Goal: Task Accomplishment & Management: Manage account settings

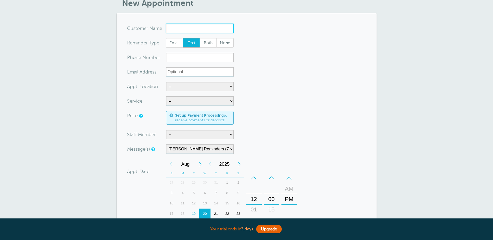
scroll to position [26, 0]
click at [230, 135] on select "-- Deanna Dreher Kelly Klossner Libby Reiner Logan Dreher Megan Manning" at bounding box center [200, 134] width 68 height 9
click at [280, 125] on form "You are creating a new customer. To use an existing customer select one from th…" at bounding box center [246, 167] width 239 height 286
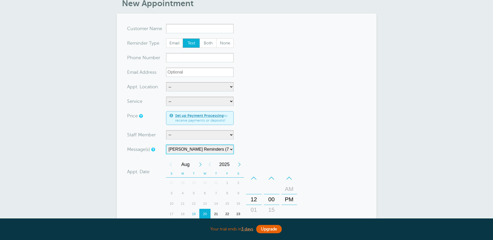
click at [231, 149] on select "Cheney Reminders (7 days-Tomorrow) Main Generic (7 days -Tomorrow) Main Staff (…" at bounding box center [200, 149] width 68 height 9
click at [281, 134] on form "You are creating a new customer. To use an existing customer select one from th…" at bounding box center [246, 167] width 239 height 286
click at [231, 135] on select "-- Deanna Dreher Kelly Klossner Libby Reiner Logan Dreher Megan Manning" at bounding box center [200, 134] width 68 height 9
click at [264, 143] on form "You are creating a new customer. To use an existing customer select one from th…" at bounding box center [246, 167] width 239 height 286
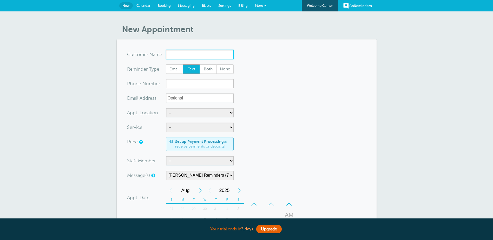
click at [187, 54] on input "x-no-autofill" at bounding box center [200, 54] width 68 height 9
click at [143, 4] on span "Calendar" at bounding box center [143, 6] width 14 height 4
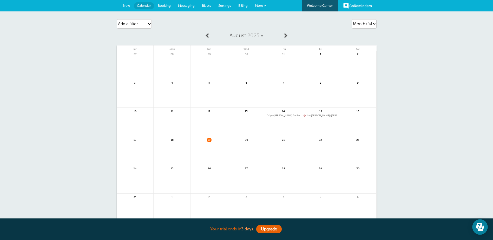
click at [163, 4] on span "Booking" at bounding box center [164, 6] width 13 height 4
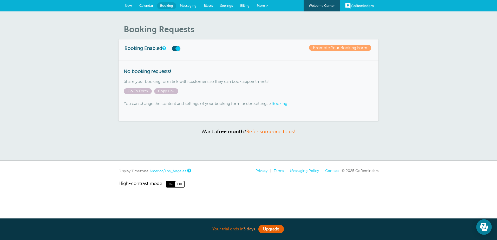
click at [182, 4] on span "Messaging" at bounding box center [188, 6] width 17 height 4
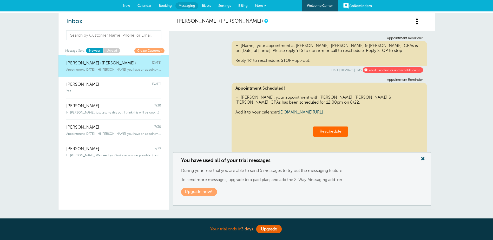
click at [206, 5] on span "Blasts" at bounding box center [206, 6] width 9 height 4
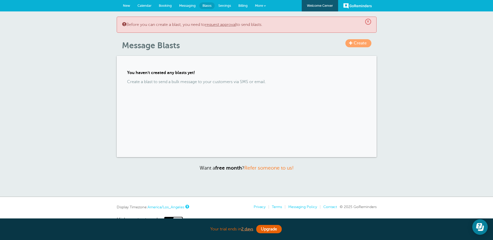
click at [224, 5] on span "Settings" at bounding box center [224, 6] width 13 height 4
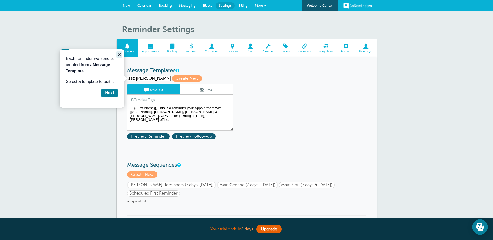
click at [118, 55] on icon "Close guide" at bounding box center [119, 54] width 4 height 4
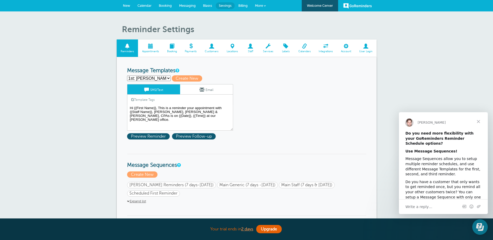
click at [478, 121] on span "Close" at bounding box center [478, 121] width 19 height 19
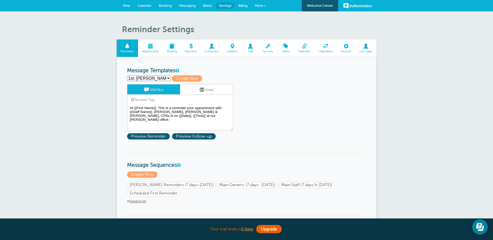
click at [153, 107] on textarea "Hi {{First Name}}, This is a reminder your appointment with {{Staff Name}}, Gri…" at bounding box center [180, 118] width 106 height 26
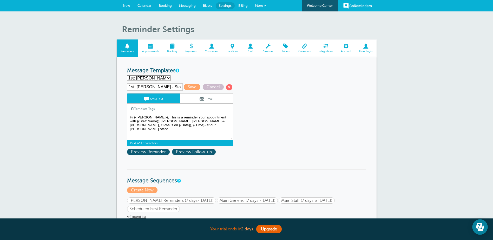
click at [139, 121] on textarea "Hi {{First Name}}, This is a reminder your appointment with {{Staff Name}}, Gri…" at bounding box center [180, 127] width 106 height 26
click at [223, 121] on textarea "Hi {{First Name}}, This is a reminder your appointment with {{Staff Name}}, Gri…" at bounding box center [180, 127] width 106 height 26
click at [148, 125] on textarea "Hi {{First Name}}, This is a reminder your appointment with {{Staff Name}}, Gri…" at bounding box center [180, 127] width 106 height 26
type textarea "Hi {{Bruce}}, This is a reminder your appointment with {{Megan Manning}}, Griff…"
click at [169, 77] on select "1st: Cheney - Staff (7 days) 2nd: Cheney-Staff (Tomorrow) First: Generic Main (…" at bounding box center [149, 77] width 44 height 5
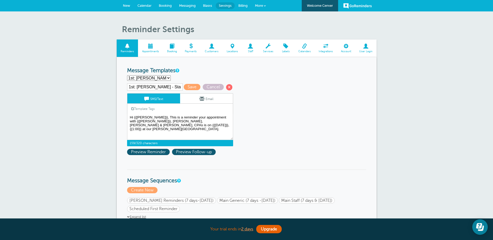
click at [127, 75] on select "1st: Cheney - Staff (7 days) 2nd: Cheney-Staff (Tomorrow) First: Generic Main (…" at bounding box center [149, 77] width 44 height 5
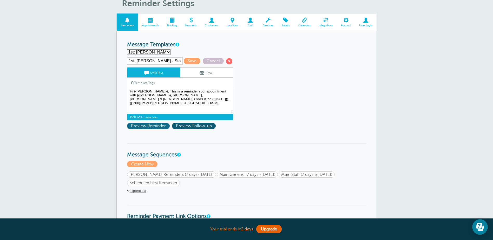
click at [157, 125] on span "Preview Reminder" at bounding box center [148, 126] width 43 height 6
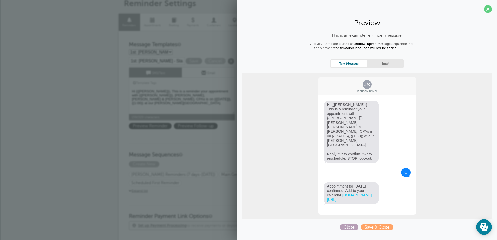
click at [350, 224] on span "Close" at bounding box center [348, 227] width 19 height 6
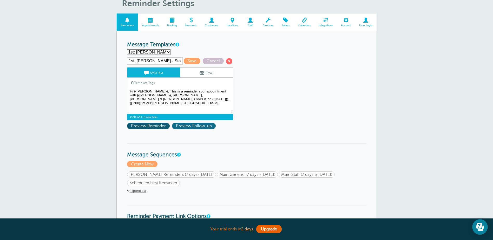
click at [195, 124] on span "Preview Follow-up" at bounding box center [194, 126] width 44 height 6
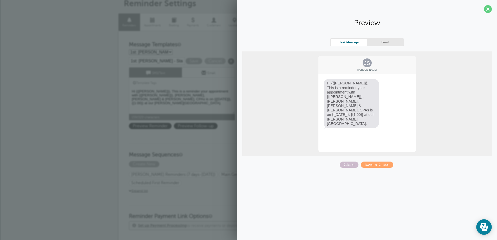
click at [382, 41] on link "Email" at bounding box center [385, 42] width 36 height 7
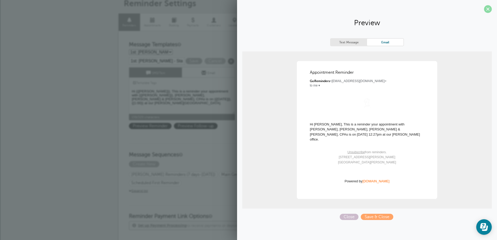
click at [488, 8] on span at bounding box center [488, 9] width 8 height 8
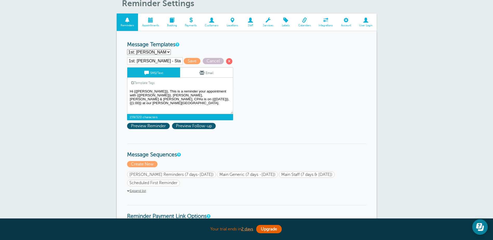
click at [150, 25] on span "Appointments" at bounding box center [150, 25] width 20 height 3
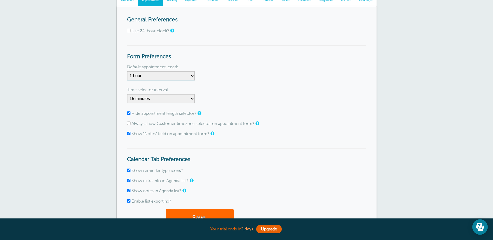
scroll to position [52, 0]
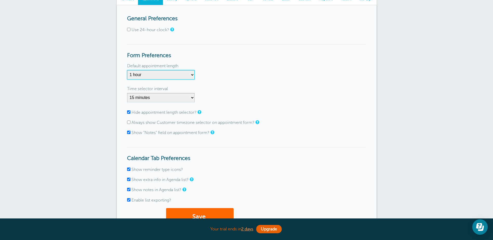
click at [192, 75] on select "5 minutes 10 minutes 15 minutes 20 minutes 25 minutes 30 minutes 35 minutes 40 …" at bounding box center [161, 74] width 68 height 9
click at [230, 76] on div "Default appointment length 5 minutes 10 minutes 15 minutes 20 minutes 25 minute…" at bounding box center [246, 73] width 239 height 18
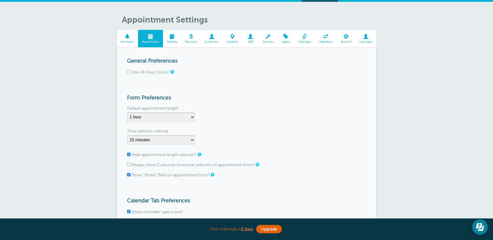
scroll to position [0, 0]
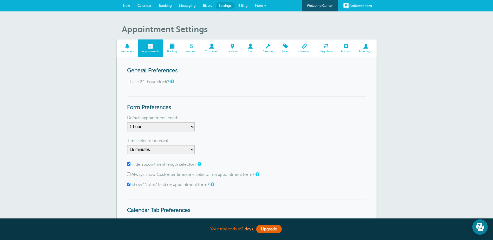
click at [234, 48] on span at bounding box center [232, 46] width 19 height 5
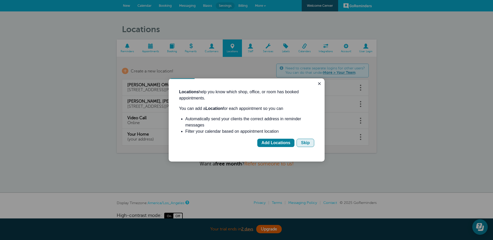
click at [305, 143] on div "Skip" at bounding box center [305, 143] width 9 height 6
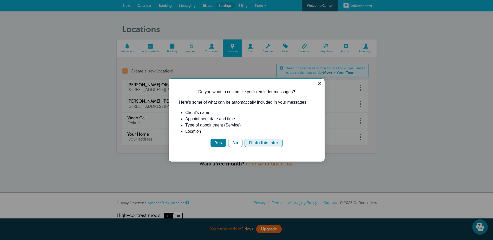
click at [267, 142] on div "I'll do this later" at bounding box center [263, 143] width 29 height 6
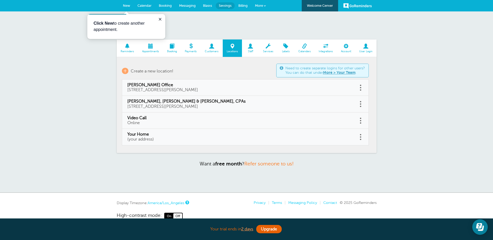
click at [252, 49] on span at bounding box center [250, 46] width 17 height 5
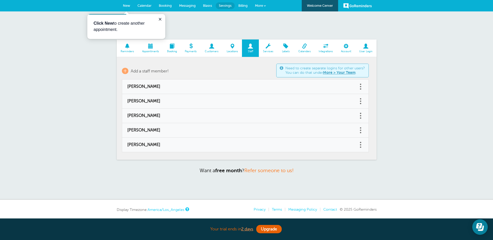
click at [267, 49] on link "Services" at bounding box center [268, 47] width 18 height 17
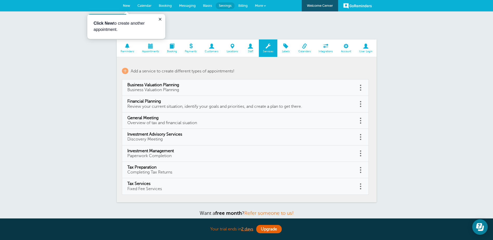
click at [302, 50] on span "Calendars" at bounding box center [304, 51] width 15 height 3
